Goal: Task Accomplishment & Management: Manage account settings

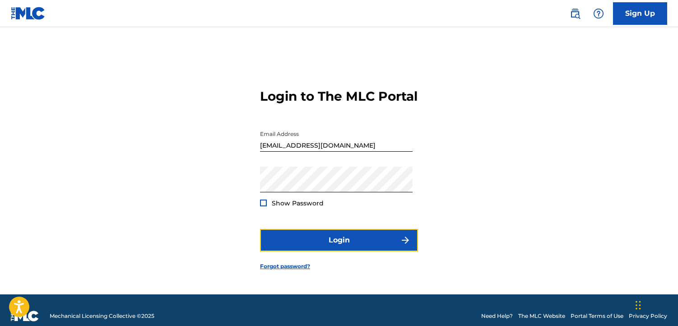
click at [320, 245] on button "Login" at bounding box center [339, 240] width 158 height 23
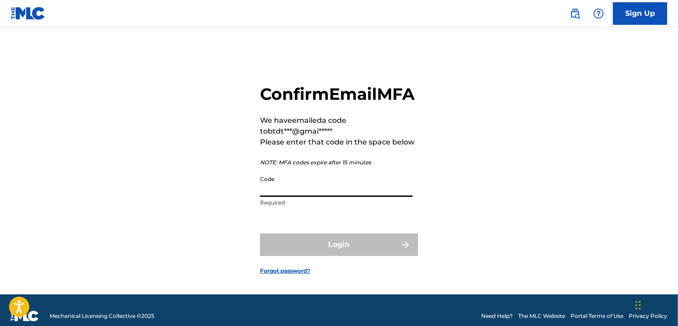
click at [299, 197] on input "Code" at bounding box center [336, 184] width 152 height 26
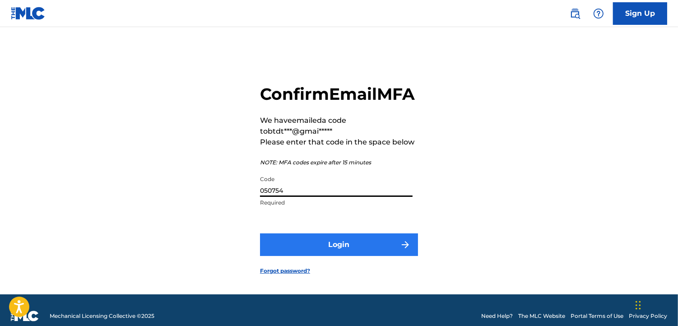
type input "050754"
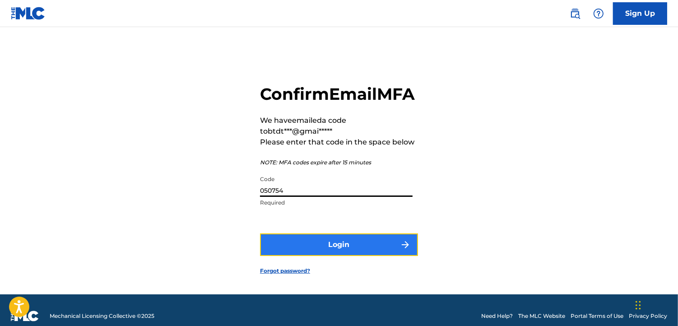
click at [321, 254] on button "Login" at bounding box center [339, 244] width 158 height 23
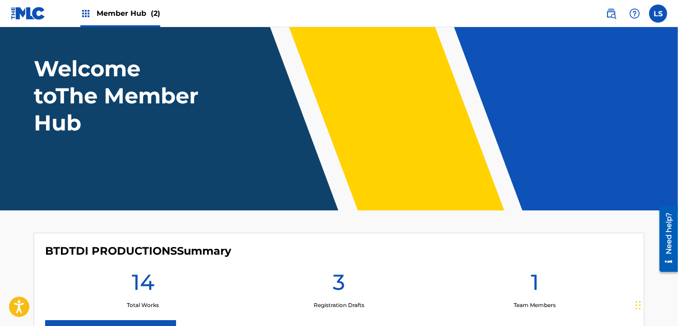
scroll to position [37, 0]
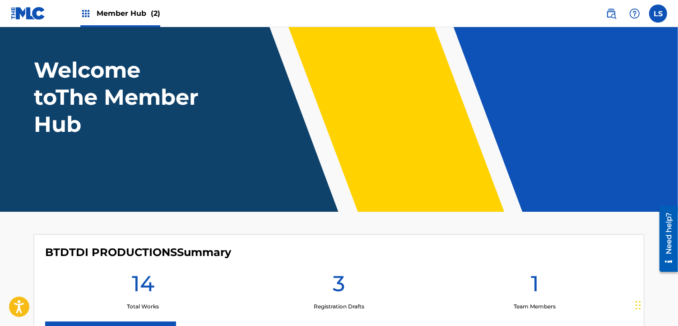
click at [129, 14] on span "Member Hub (2)" at bounding box center [129, 13] width 64 height 10
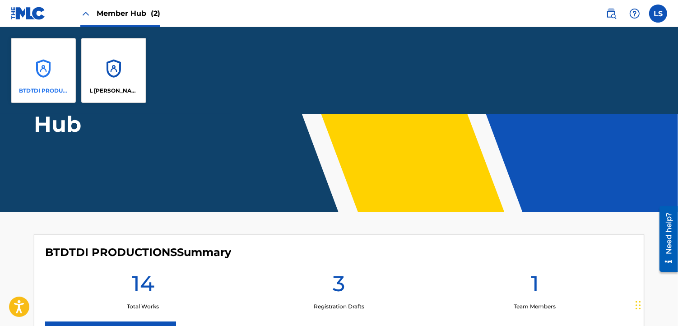
click at [44, 73] on div "BTDTDI PRODUCTIONS" at bounding box center [43, 70] width 65 height 65
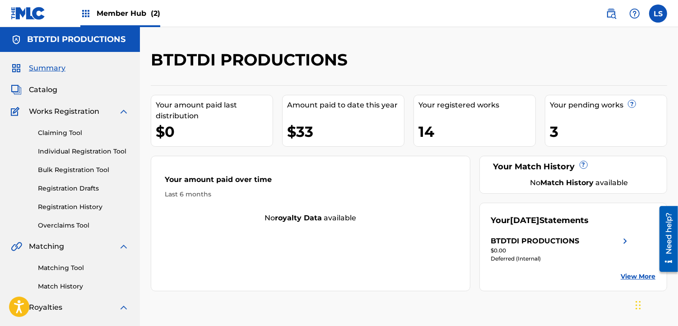
click at [304, 152] on div "Your amount paid last distribution $0 Amount paid to date this year $33 Your re…" at bounding box center [409, 188] width 516 height 206
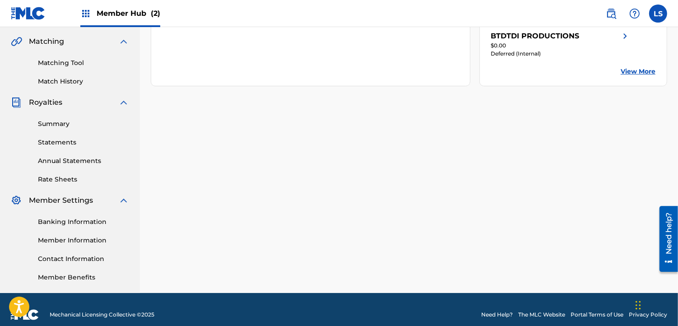
scroll to position [206, 0]
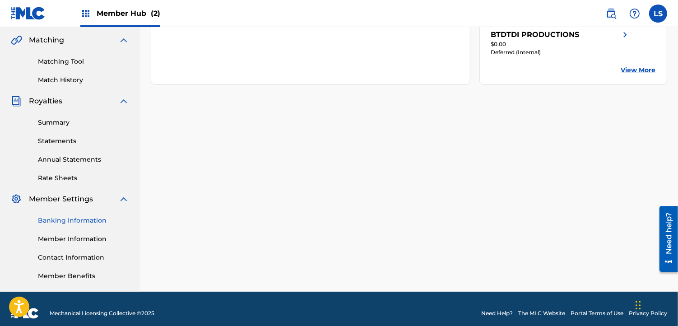
click at [56, 217] on link "Banking Information" at bounding box center [83, 220] width 91 height 9
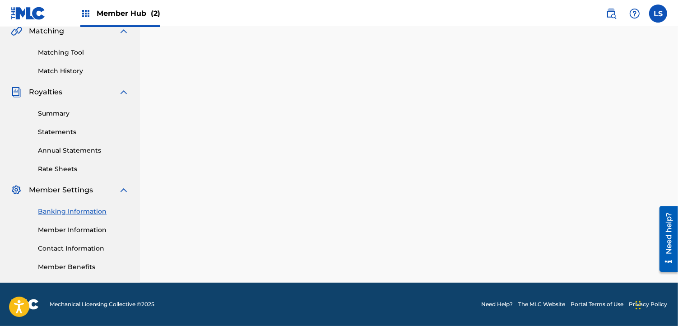
scroll to position [215, 0]
drag, startPoint x: 677, startPoint y: 159, endPoint x: 680, endPoint y: 118, distance: 41.1
click at [50, 111] on link "Summary" at bounding box center [83, 113] width 91 height 9
